Goal: Task Accomplishment & Management: Manage account settings

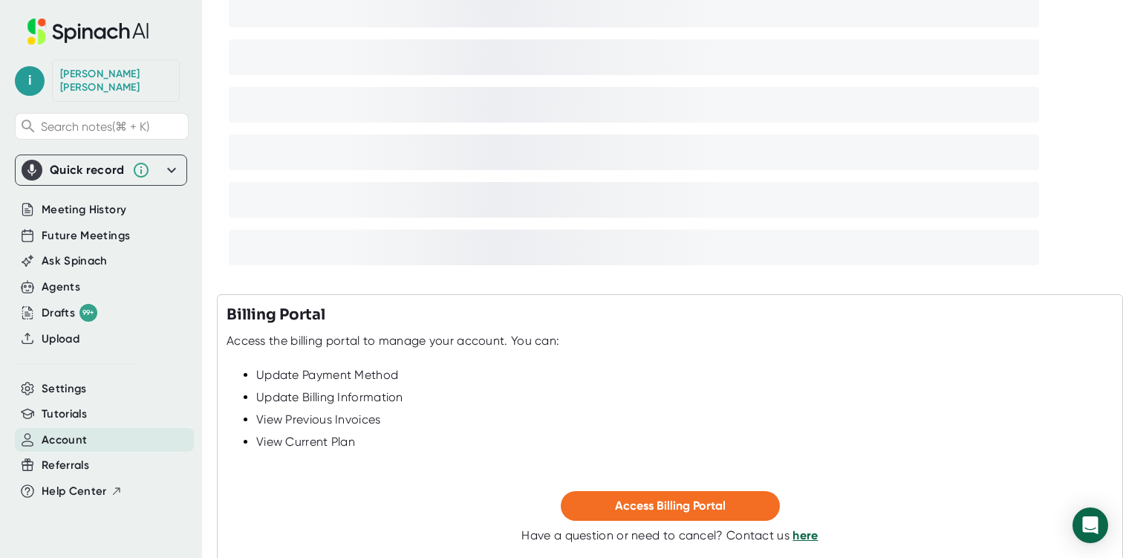
scroll to position [302, 0]
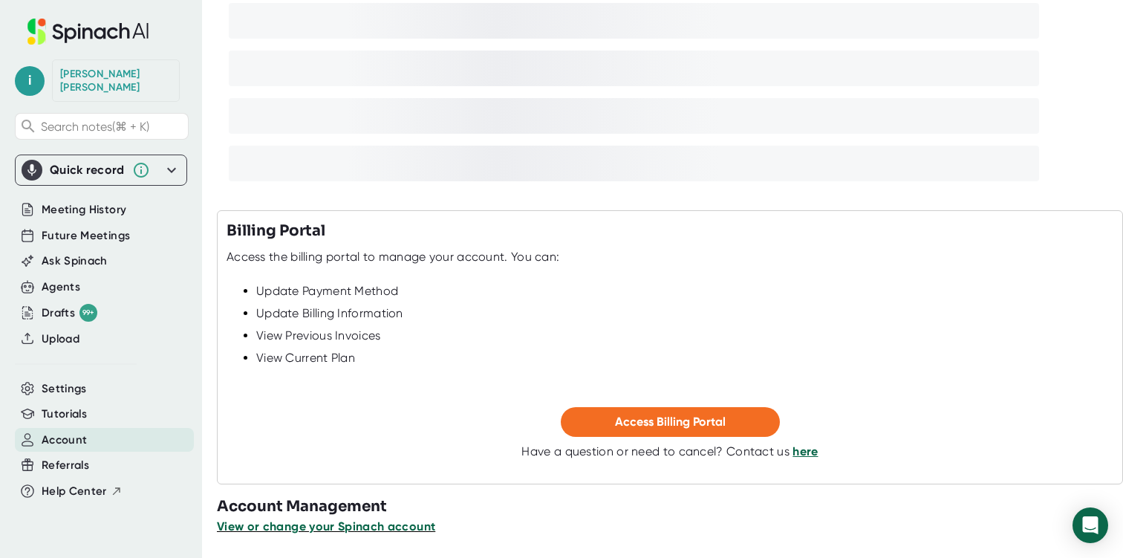
click at [361, 525] on span "View or change your Spinach account" at bounding box center [326, 526] width 218 height 14
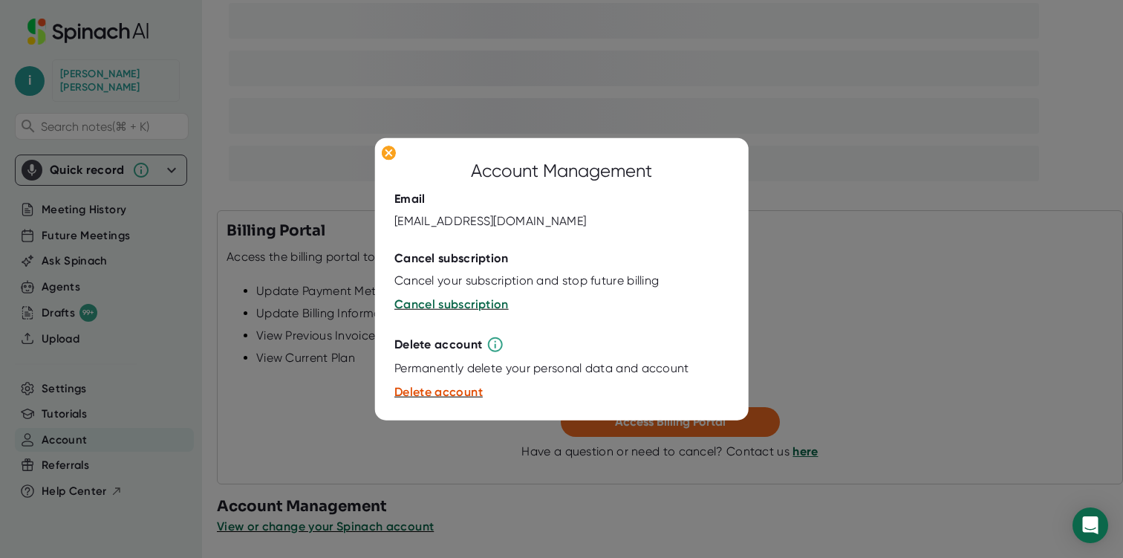
click at [843, 236] on div at bounding box center [561, 279] width 1123 height 558
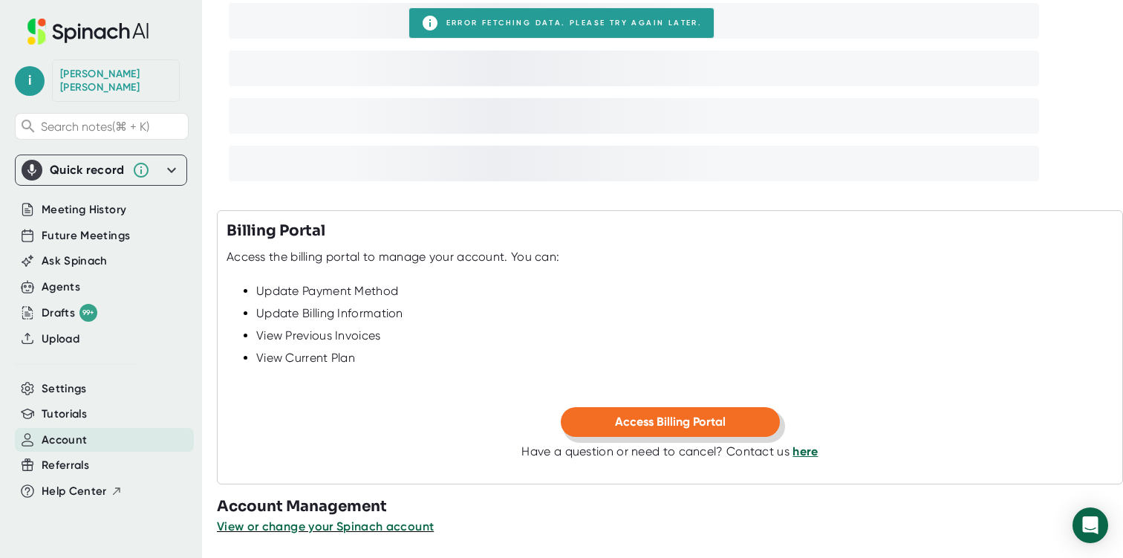
click at [706, 417] on span "Access Billing Portal" at bounding box center [670, 422] width 111 height 14
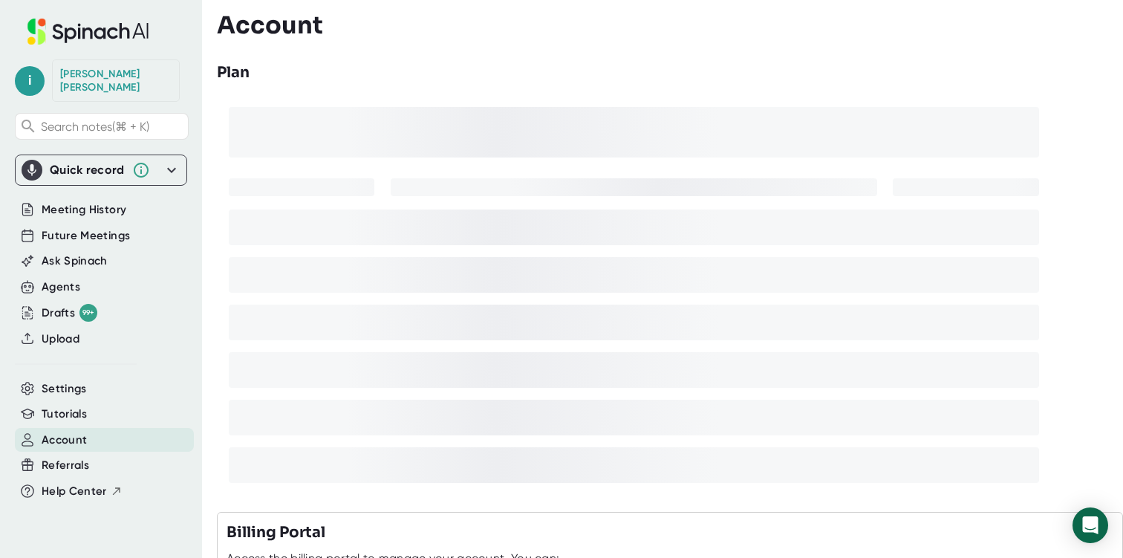
click at [62, 432] on span "Account" at bounding box center [64, 440] width 45 height 17
